Goal: Task Accomplishment & Management: Manage account settings

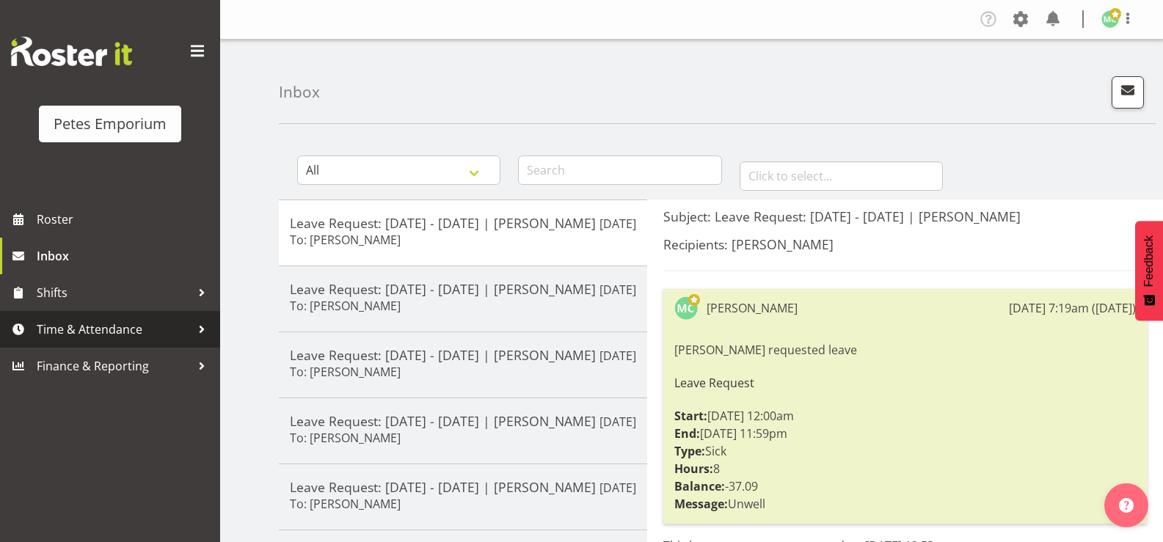
click at [146, 318] on span "Time & Attendance" at bounding box center [114, 329] width 154 height 22
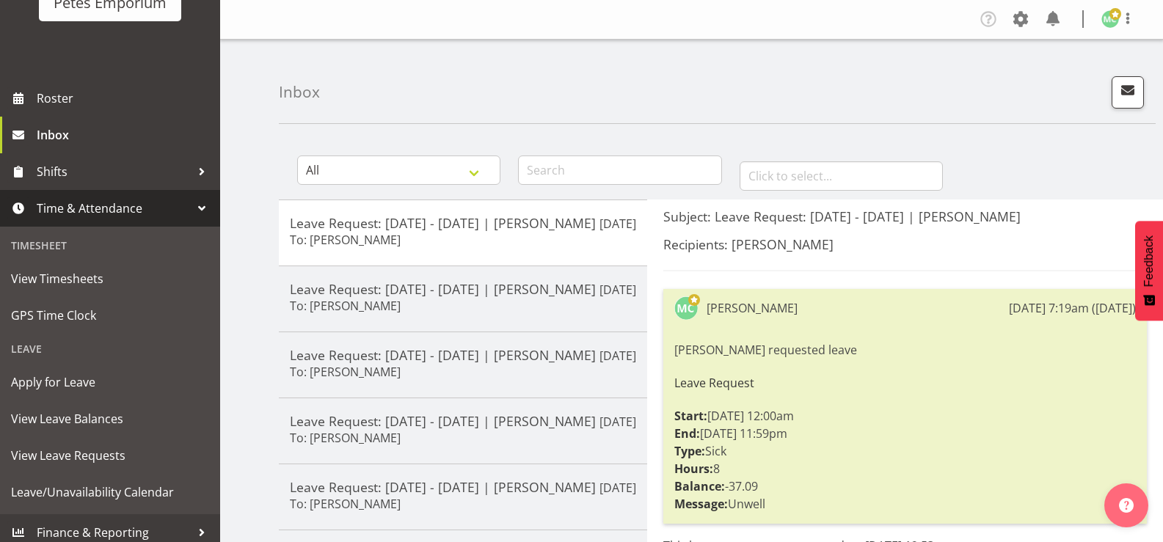
scroll to position [130, 0]
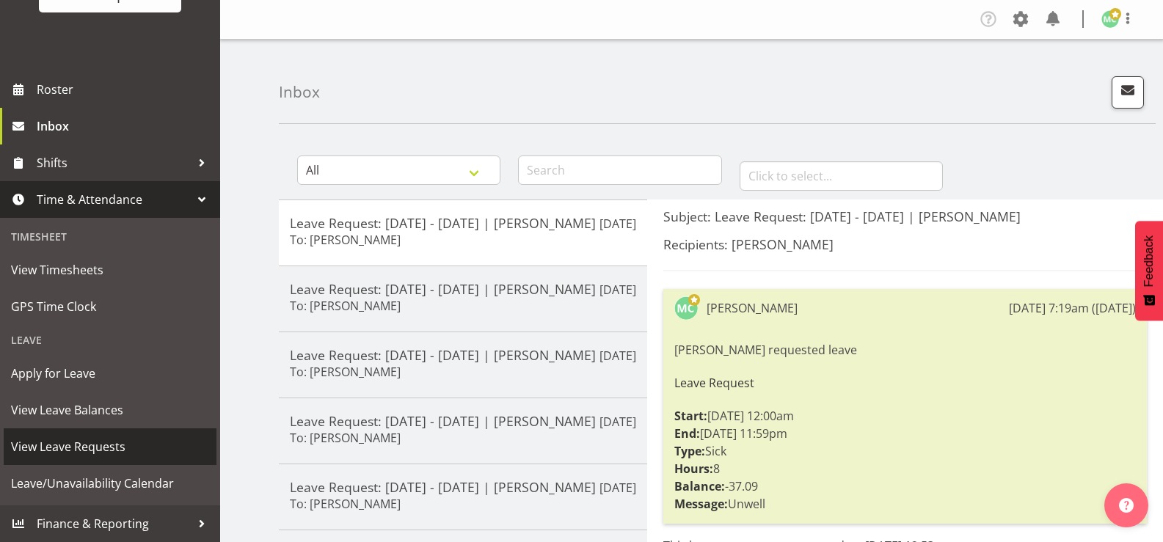
click at [125, 444] on span "View Leave Requests" at bounding box center [110, 447] width 198 height 22
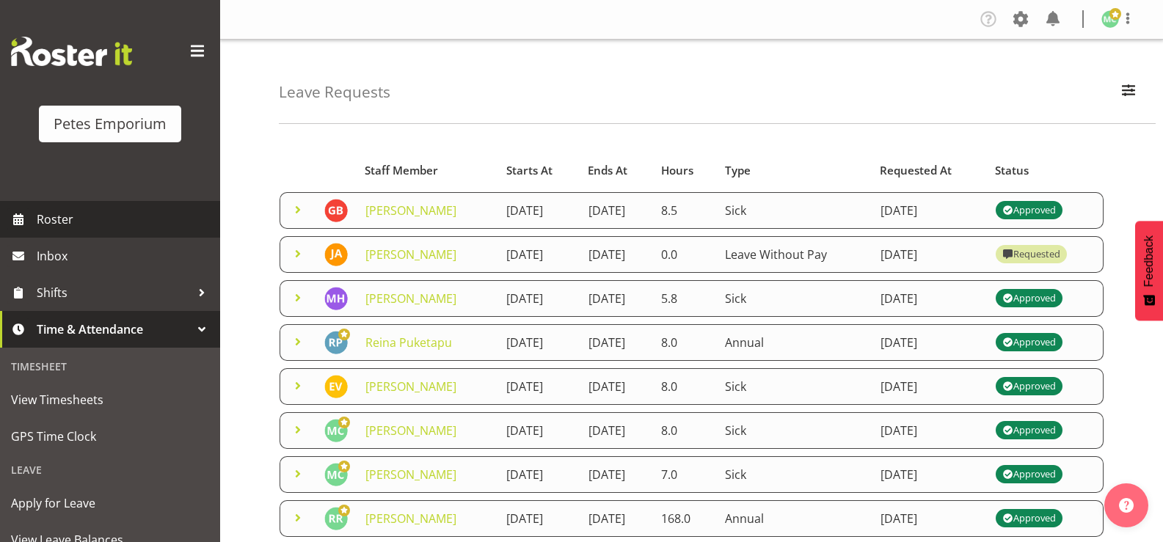
click at [148, 219] on span "Roster" at bounding box center [125, 219] width 176 height 22
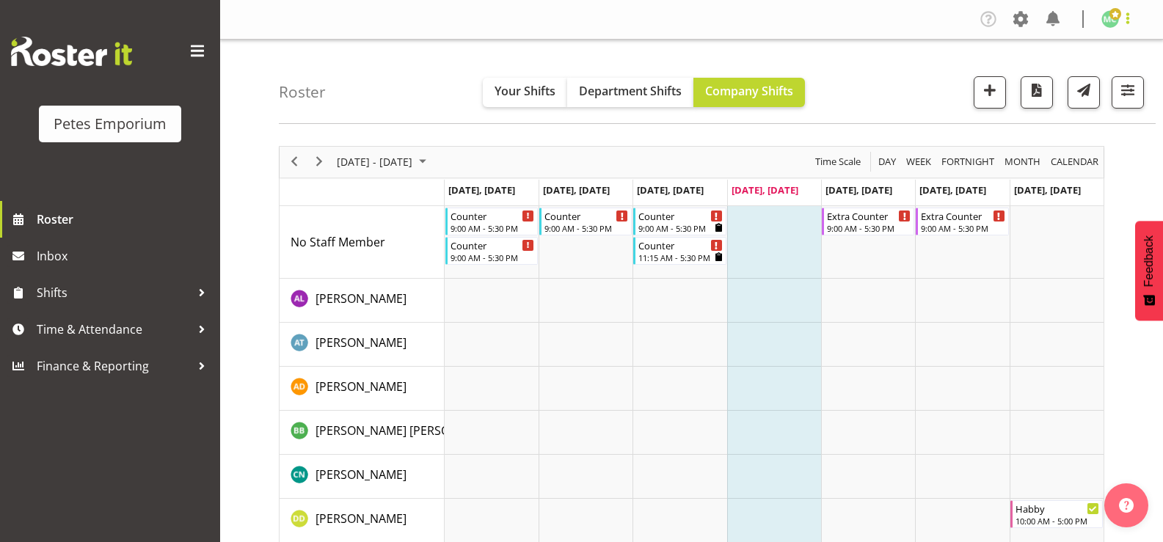
click at [1128, 18] on span at bounding box center [1128, 19] width 18 height 18
click at [1084, 73] on link "Log Out" at bounding box center [1065, 77] width 141 height 26
